Goal: Task Accomplishment & Management: Use online tool/utility

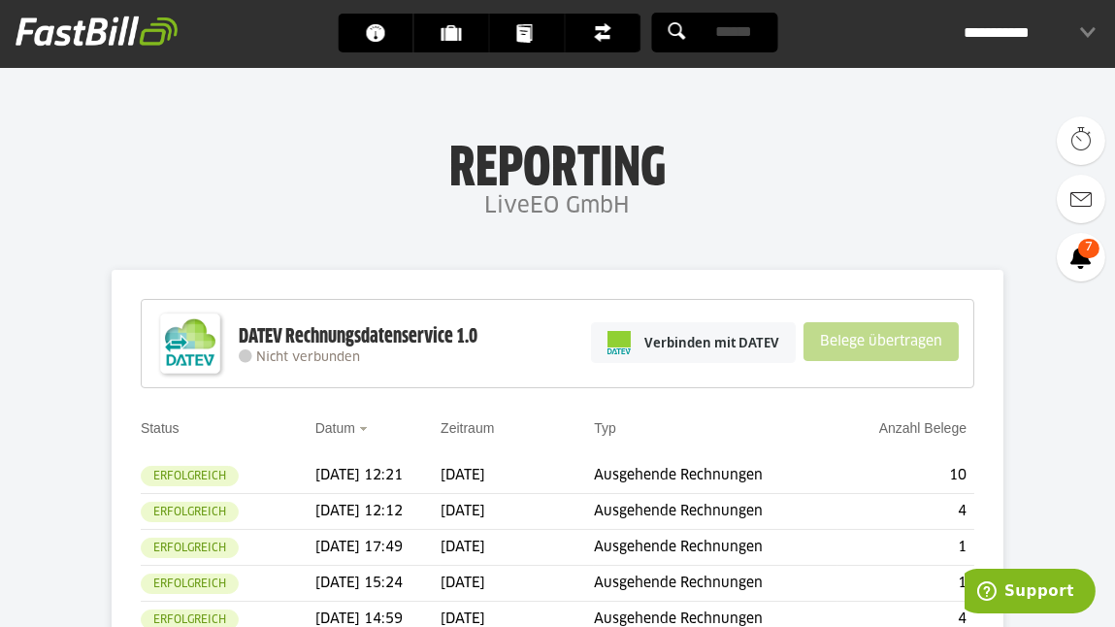
click at [943, 316] on div "Verbinden mit DATEV Belege übertragen" at bounding box center [774, 343] width 387 height 76
click at [721, 360] on link "Verbinden mit DATEV" at bounding box center [693, 342] width 205 height 41
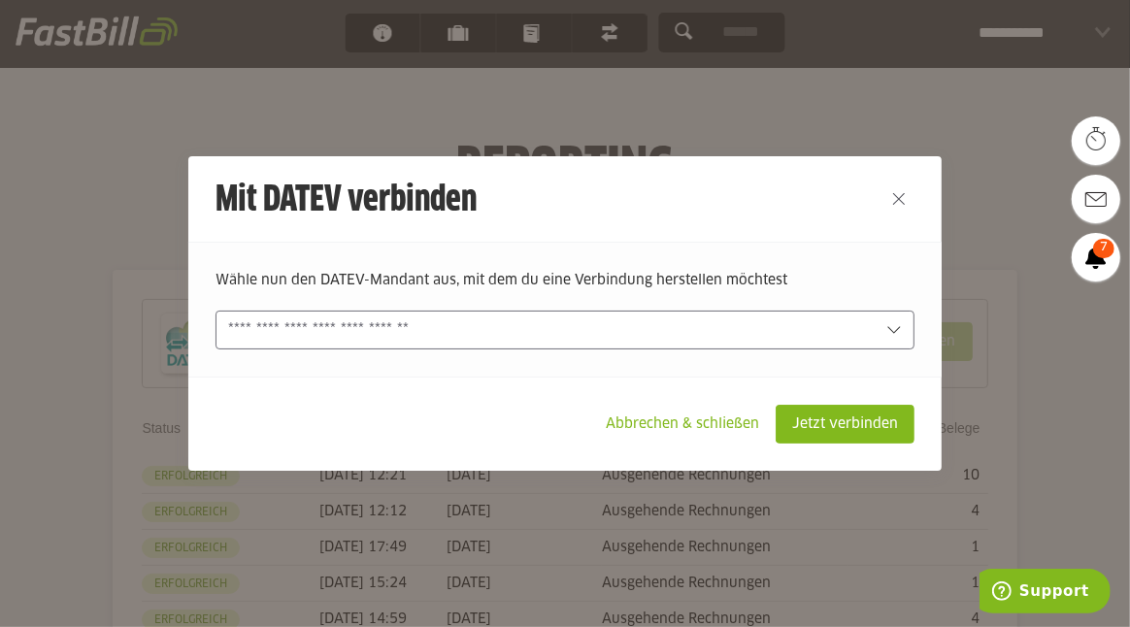
click at [513, 352] on div "Wähle nun den DATEV-Mandant aus, mit dem du eine Verbindung herstellen möchtest…" at bounding box center [564, 309] width 753 height 135
click at [501, 329] on input "text" at bounding box center [551, 329] width 646 height 21
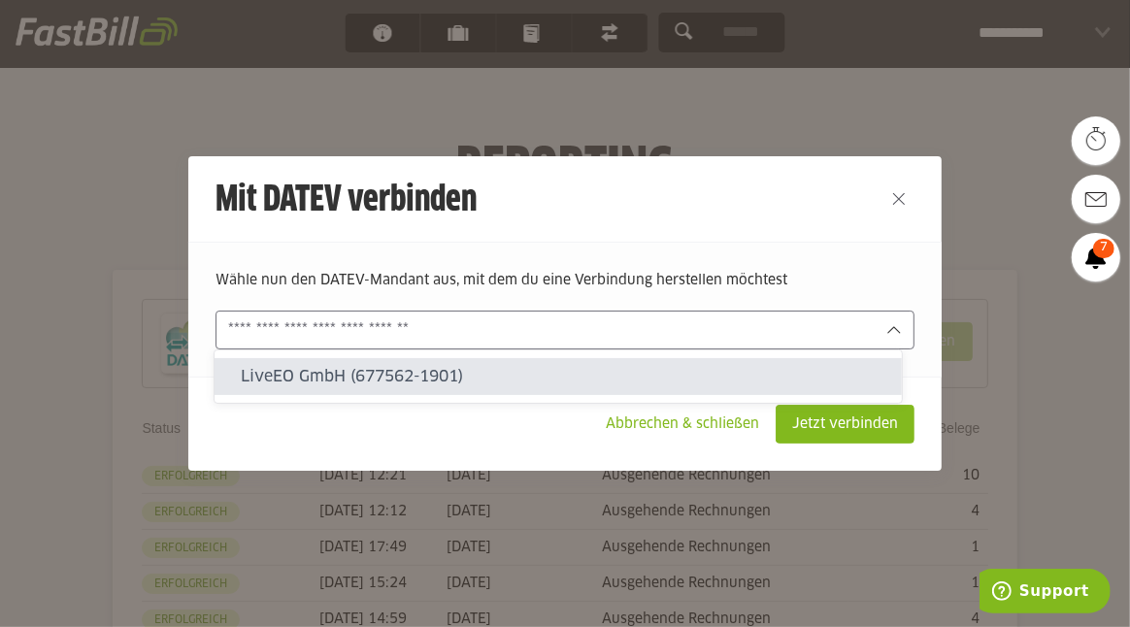
click at [454, 381] on slot "LiveEO GmbH (677562-1901)" at bounding box center [564, 376] width 645 height 21
type input "**********"
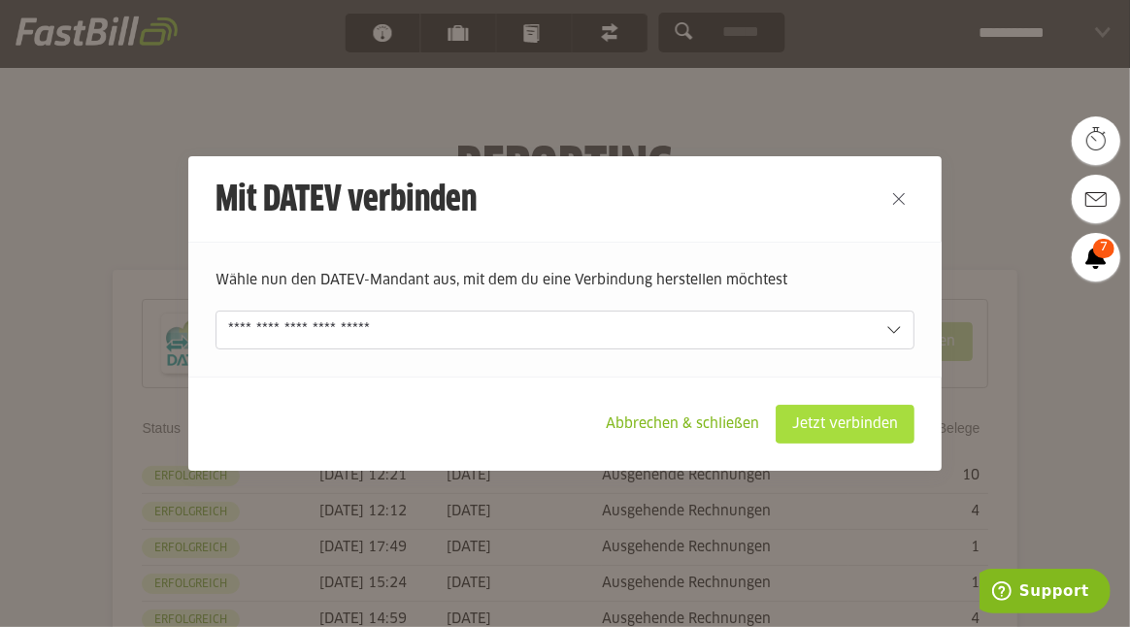
click at [847, 433] on slot "Jetzt verbinden" at bounding box center [845, 424] width 137 height 37
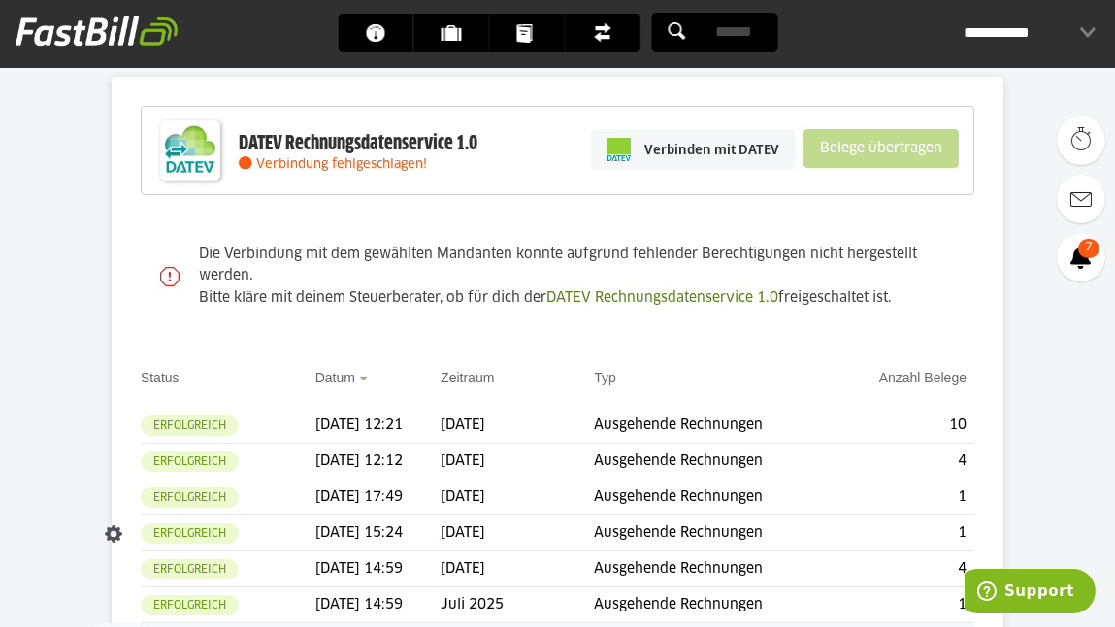
scroll to position [387, 0]
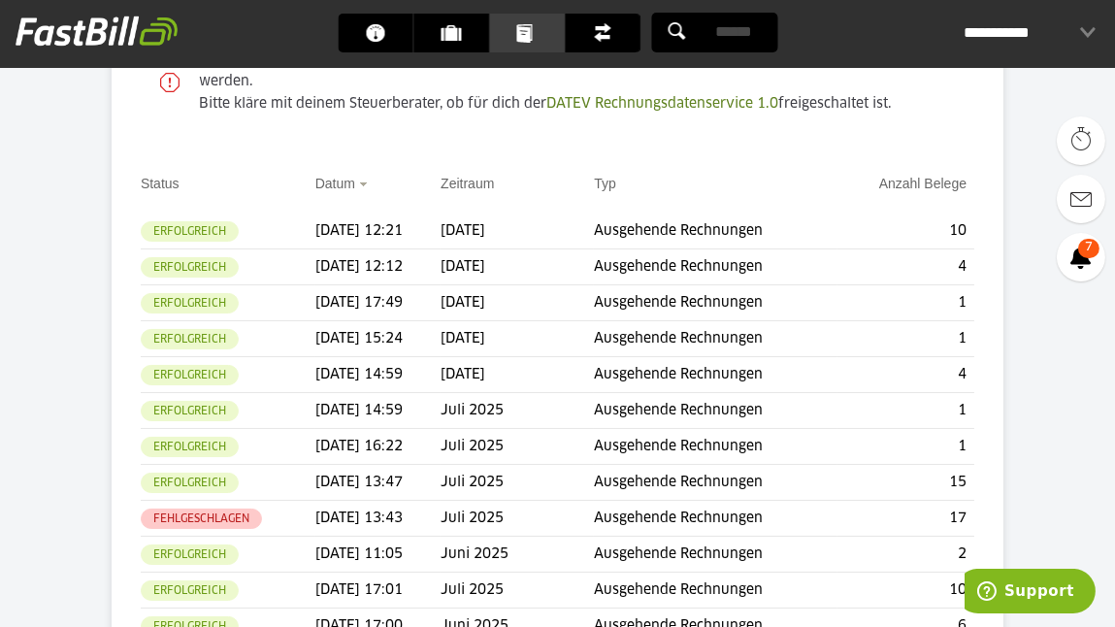
click at [519, 33] on span "Dokumente" at bounding box center [532, 33] width 32 height 39
